Goal: Find specific page/section: Locate a particular part of the current website

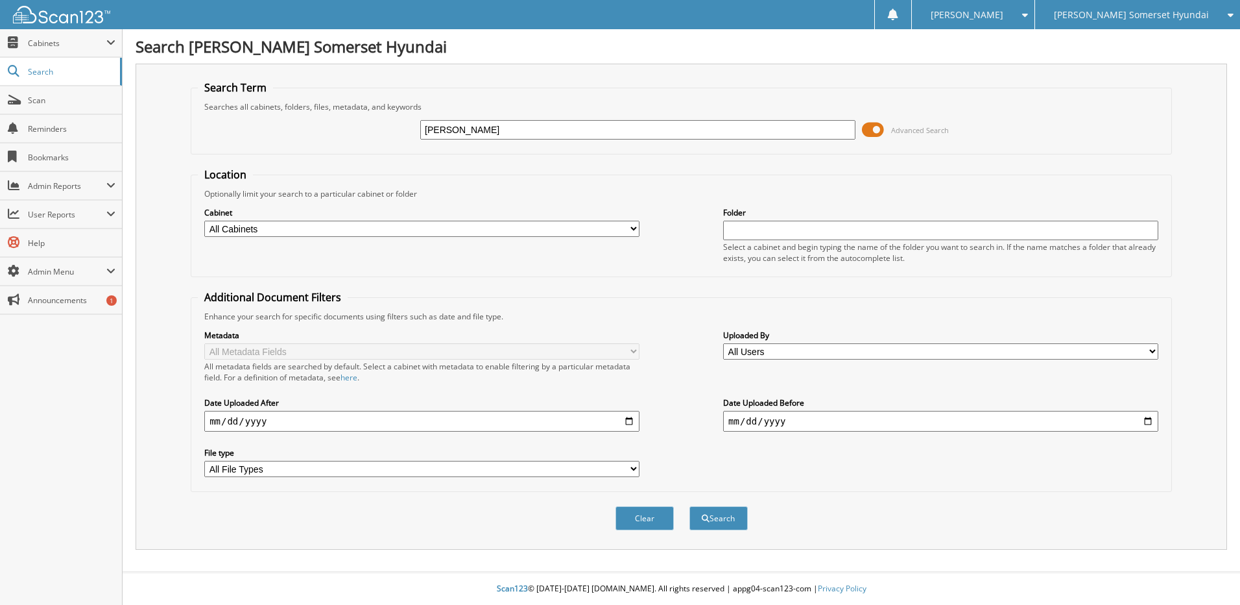
type input "[PERSON_NAME]"
click at [690, 506] on button "Search" at bounding box center [719, 518] width 58 height 24
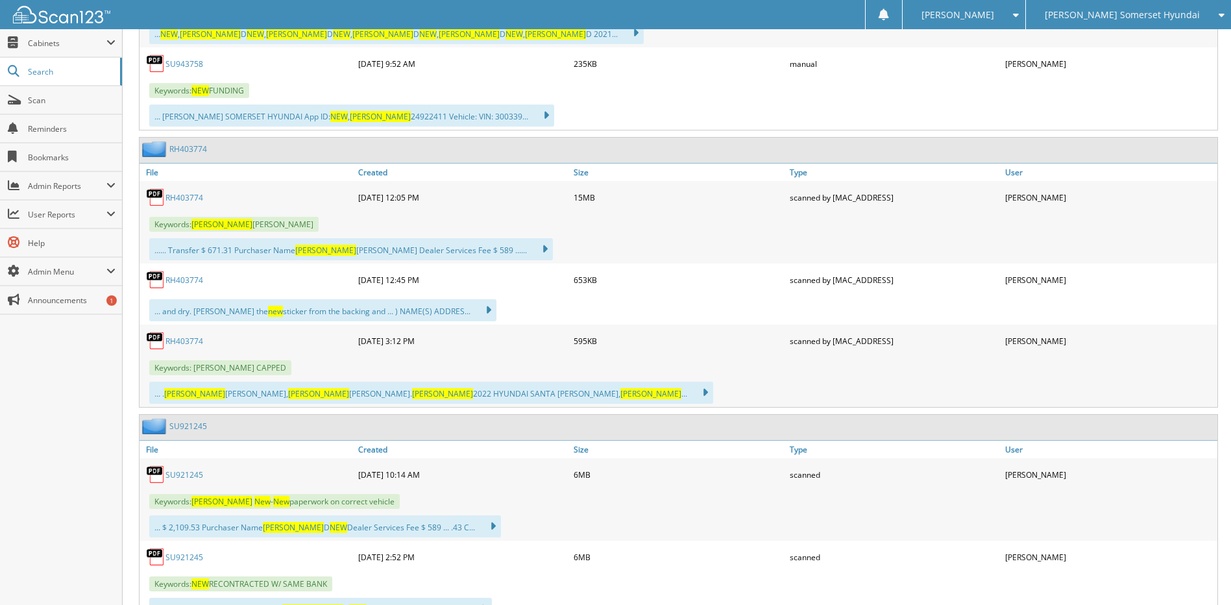
scroll to position [908, 0]
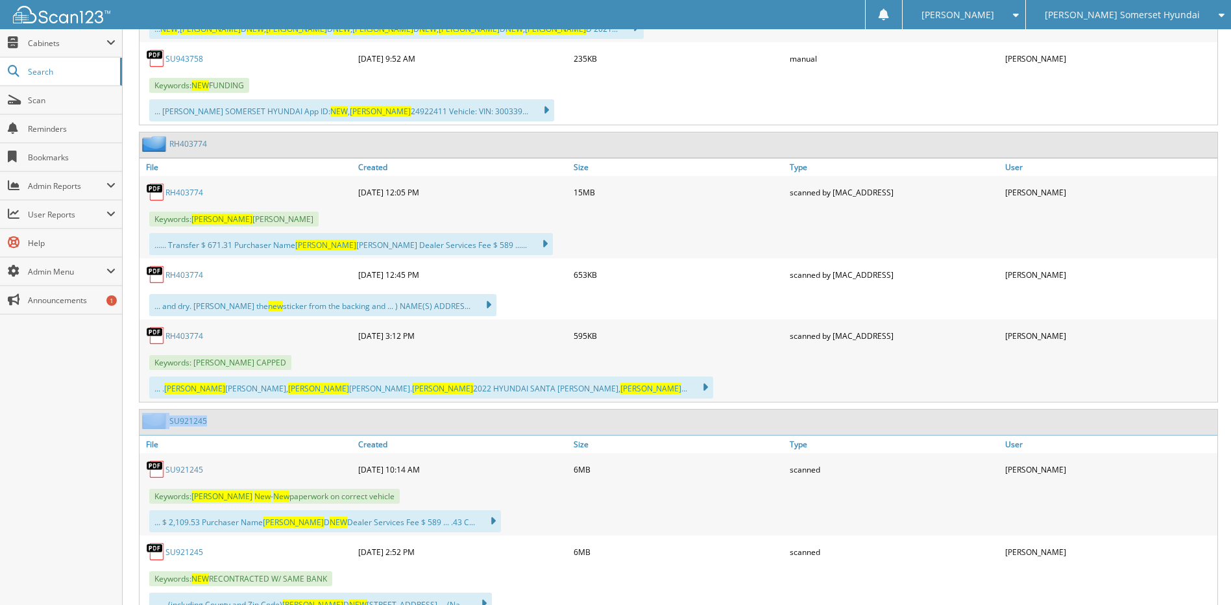
drag, startPoint x: 215, startPoint y: 420, endPoint x: 161, endPoint y: 421, distance: 53.9
click at [161, 421] on div "SU921245" at bounding box center [678, 421] width 1078 height 25
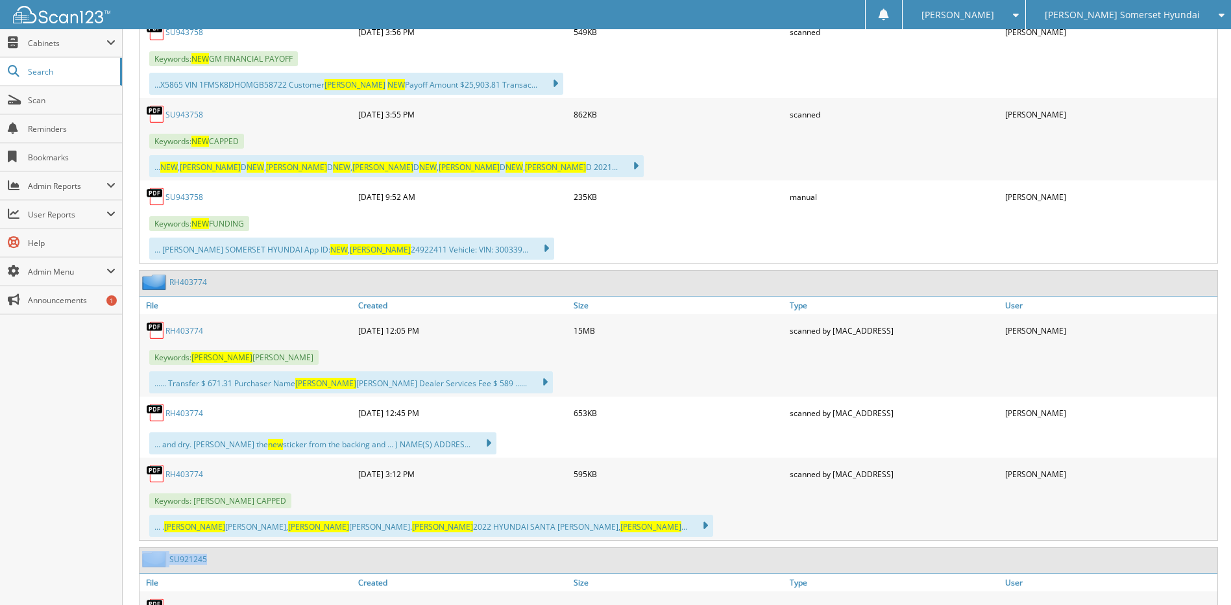
scroll to position [454, 0]
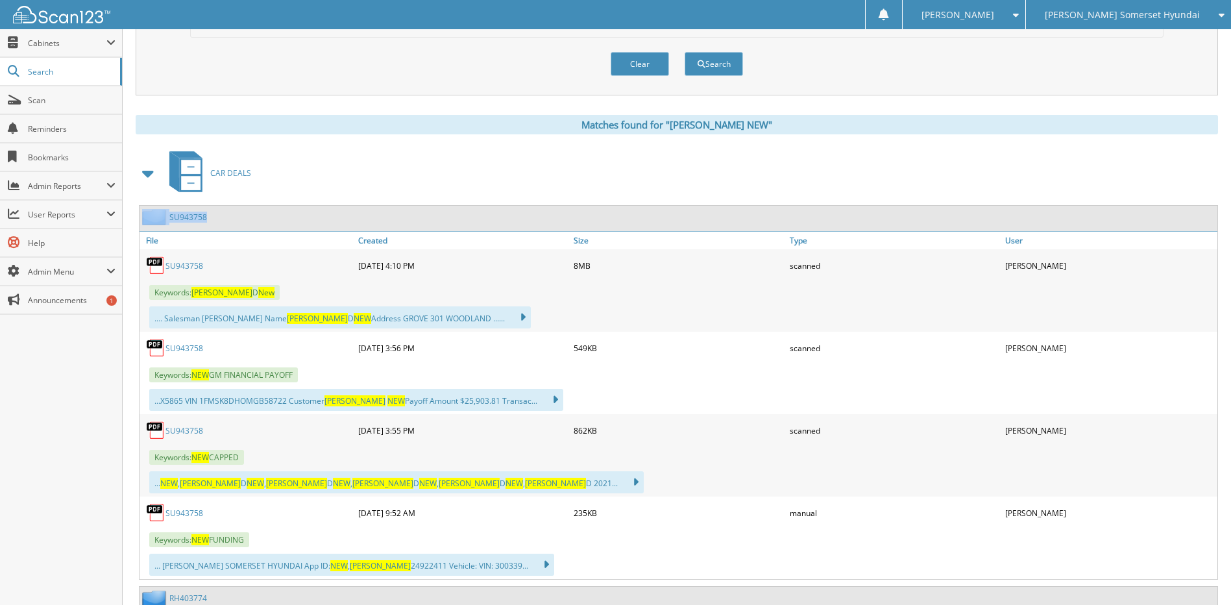
drag, startPoint x: 226, startPoint y: 216, endPoint x: 176, endPoint y: 216, distance: 50.6
click at [167, 220] on div "SU943758" at bounding box center [678, 218] width 1078 height 25
copy div "SU943758"
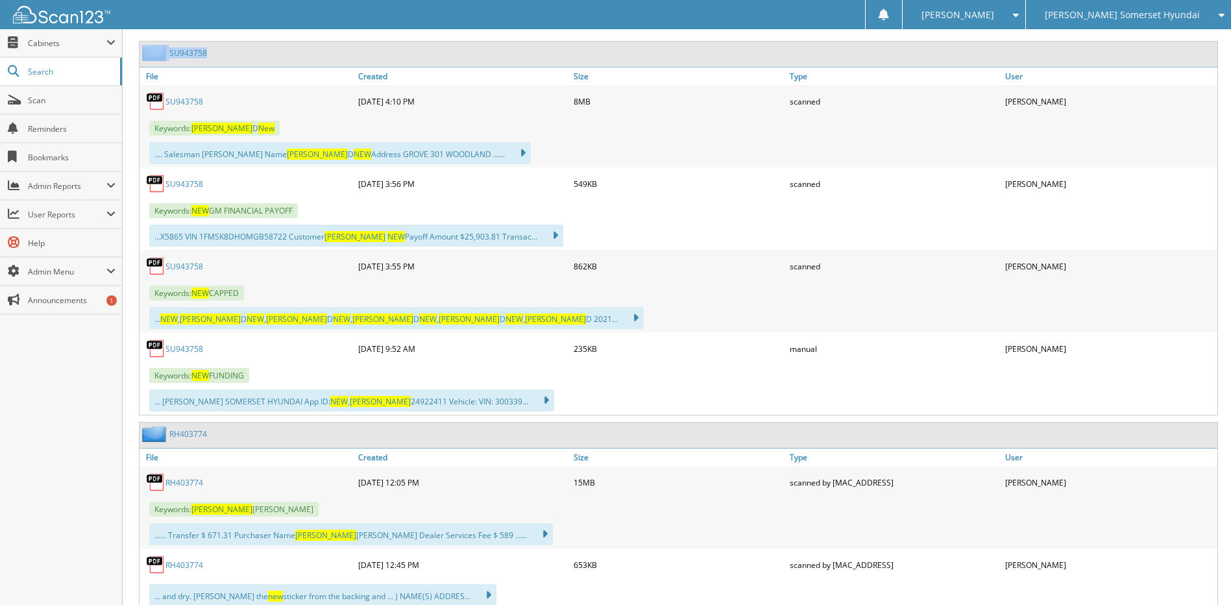
scroll to position [584, 0]
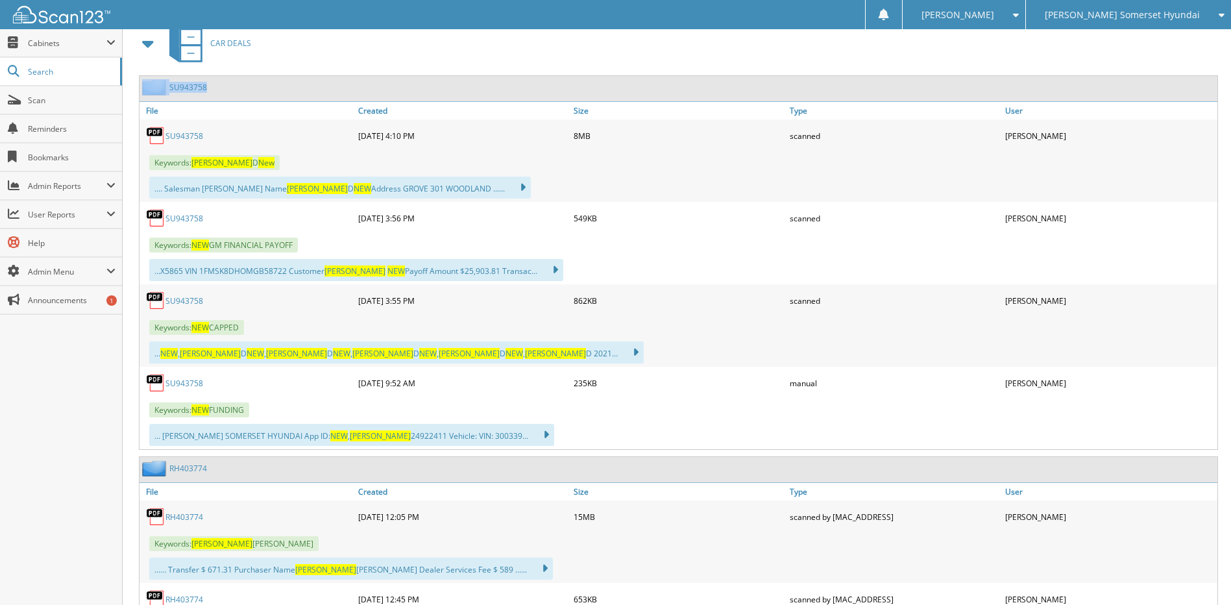
drag, startPoint x: 184, startPoint y: 134, endPoint x: 230, endPoint y: 133, distance: 46.1
click at [184, 134] on link "SU943758" at bounding box center [184, 135] width 38 height 11
click at [58, 109] on link "Scan" at bounding box center [61, 100] width 122 height 28
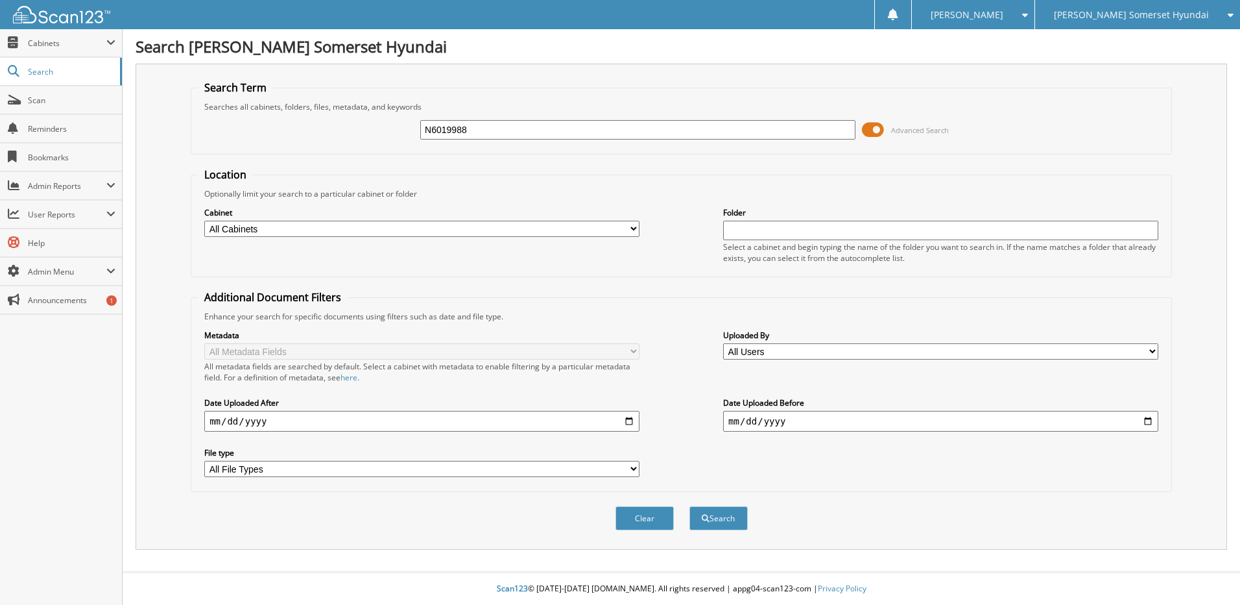
type input "N6019988"
click at [690, 506] on button "Search" at bounding box center [719, 518] width 58 height 24
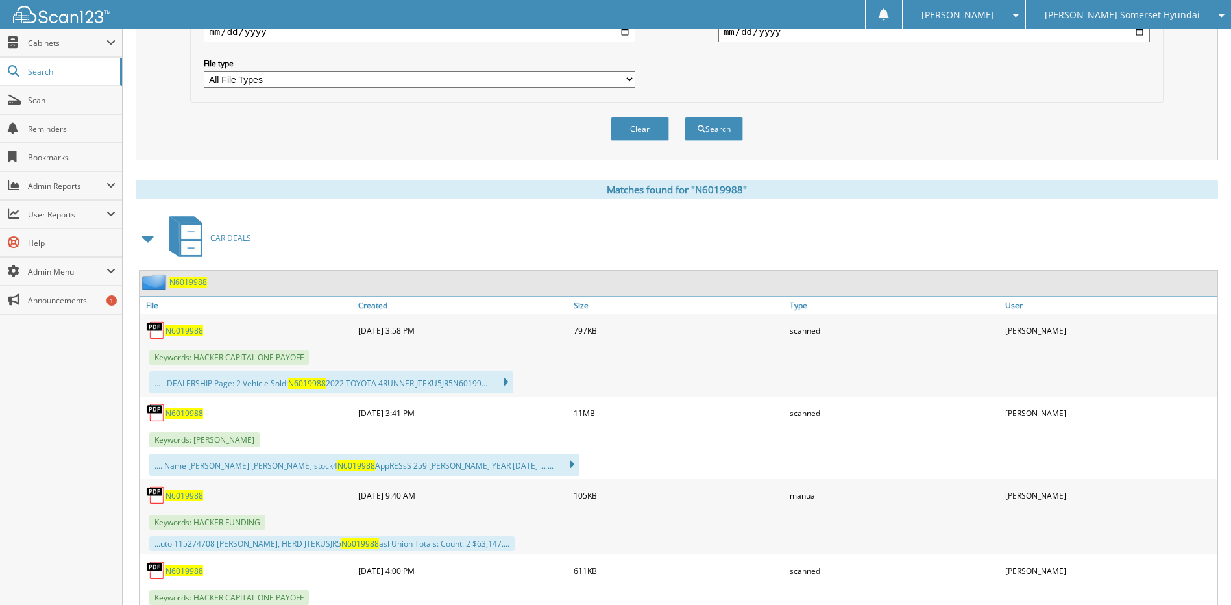
scroll to position [454, 0]
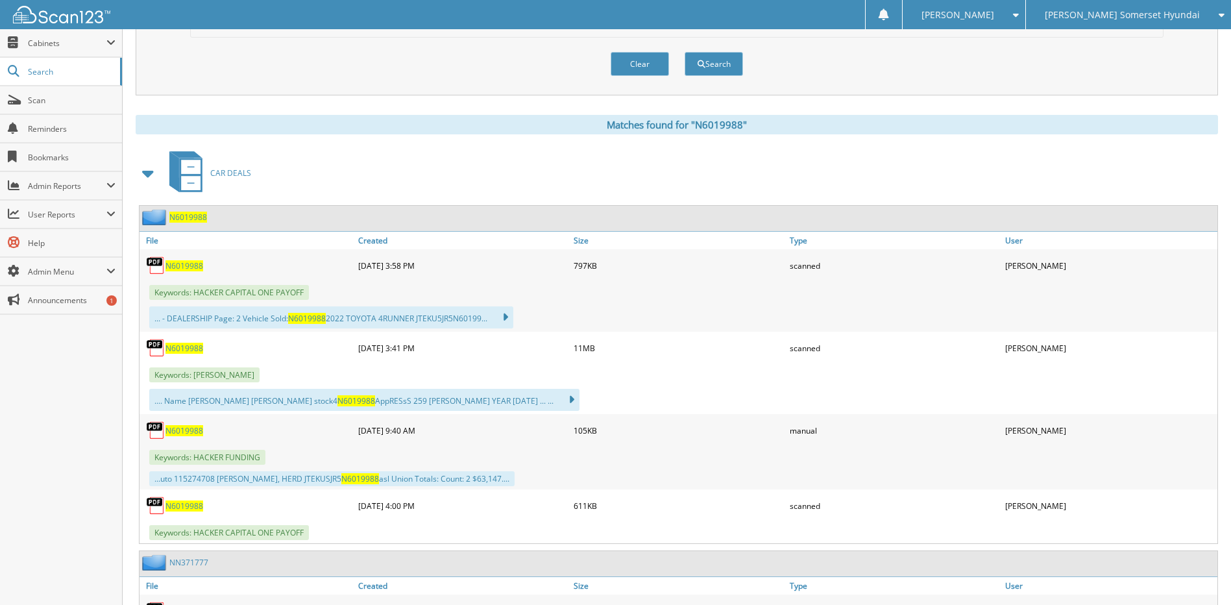
click at [192, 342] on div "N6019988" at bounding box center [246, 348] width 215 height 26
click at [191, 352] on span "N6019988" at bounding box center [184, 348] width 38 height 11
click at [58, 96] on span "Scan" at bounding box center [72, 100] width 88 height 11
